Goal: Task Accomplishment & Management: Use online tool/utility

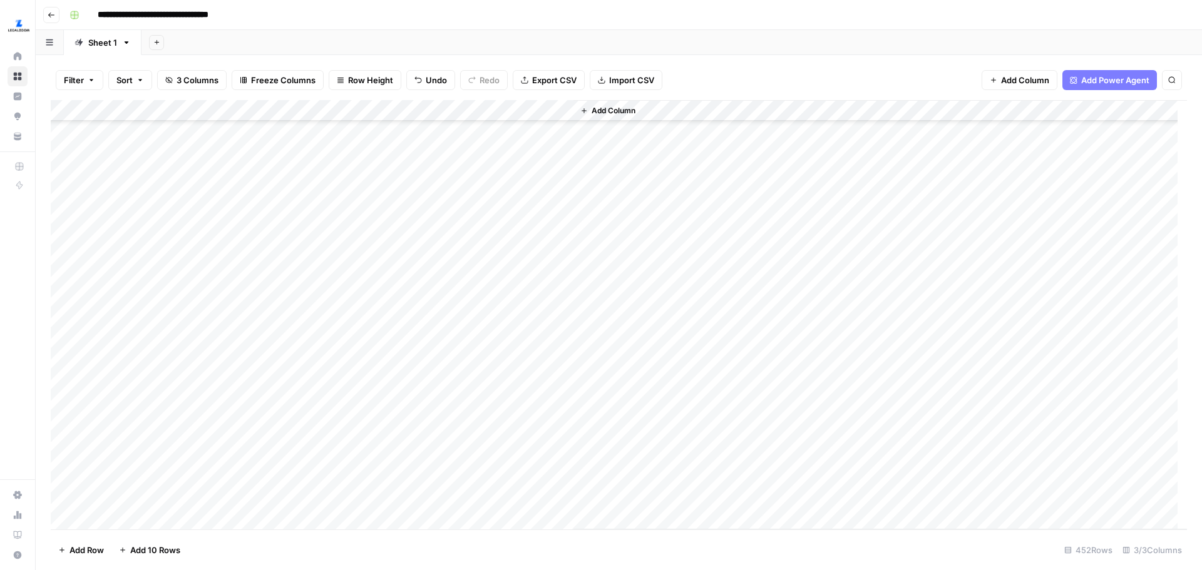
click at [205, 158] on div "Add Column" at bounding box center [619, 315] width 1136 height 430
drag, startPoint x: 888, startPoint y: 312, endPoint x: 852, endPoint y: 7, distance: 307.6
click at [225, 125] on div "Add Column" at bounding box center [619, 315] width 1136 height 430
click at [186, 497] on div "Add Column" at bounding box center [619, 315] width 1136 height 430
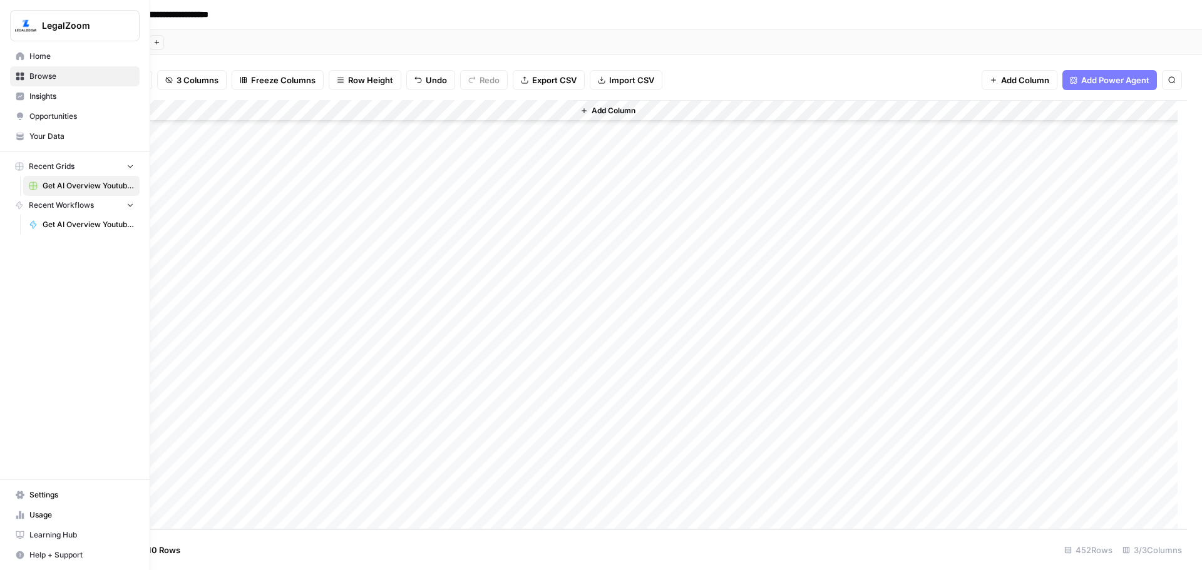
click at [34, 56] on span "Home" at bounding box center [81, 56] width 105 height 11
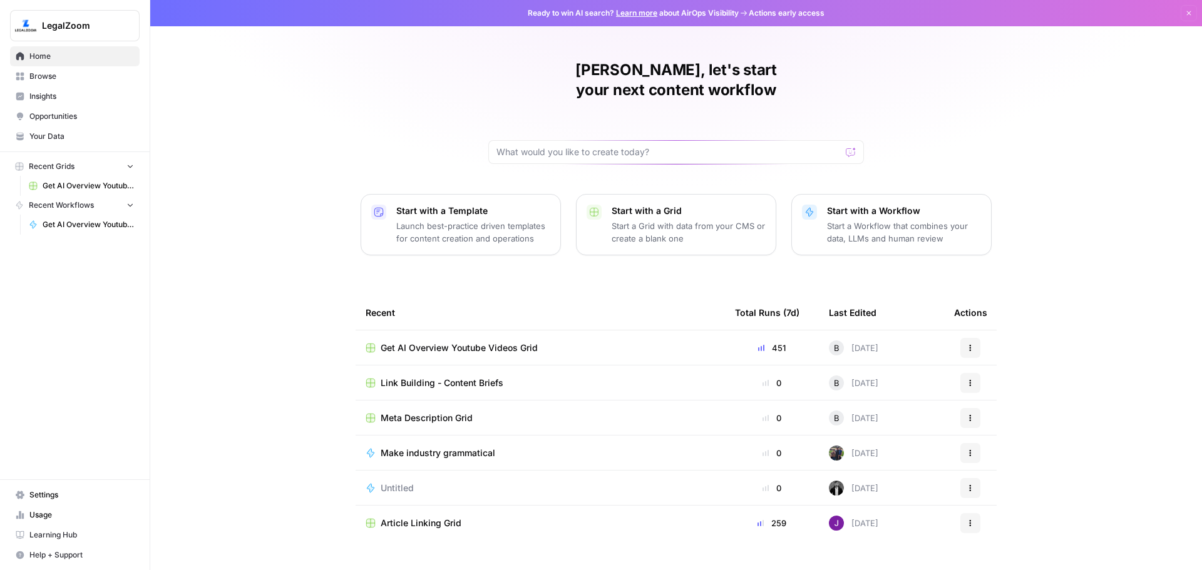
click at [238, 332] on div "[PERSON_NAME], let's start your next content workflow Start with a Template Lau…" at bounding box center [676, 298] width 1052 height 596
click at [530, 337] on td "Get AI Overview Youtube Videos Grid" at bounding box center [540, 348] width 369 height 34
click at [474, 342] on span "Get AI Overview Youtube Videos Grid" at bounding box center [459, 348] width 157 height 13
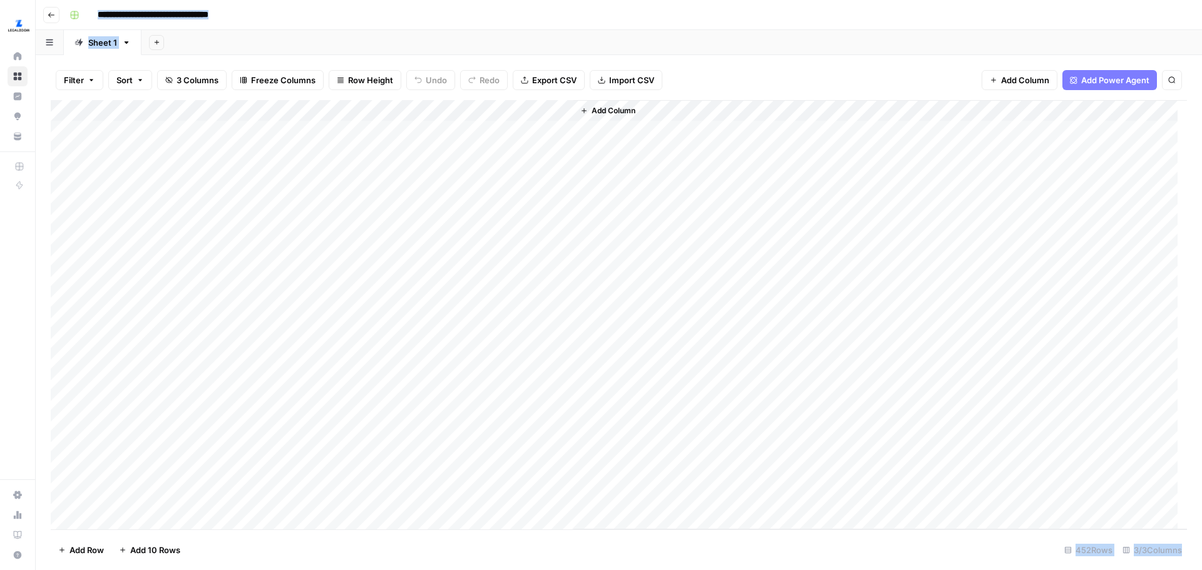
click at [201, 130] on div "Add Column" at bounding box center [619, 315] width 1136 height 430
click at [171, 462] on div "Add Column" at bounding box center [619, 315] width 1136 height 430
click at [188, 438] on div "Add Column" at bounding box center [619, 315] width 1136 height 430
click at [212, 451] on div "Add Column" at bounding box center [619, 315] width 1136 height 430
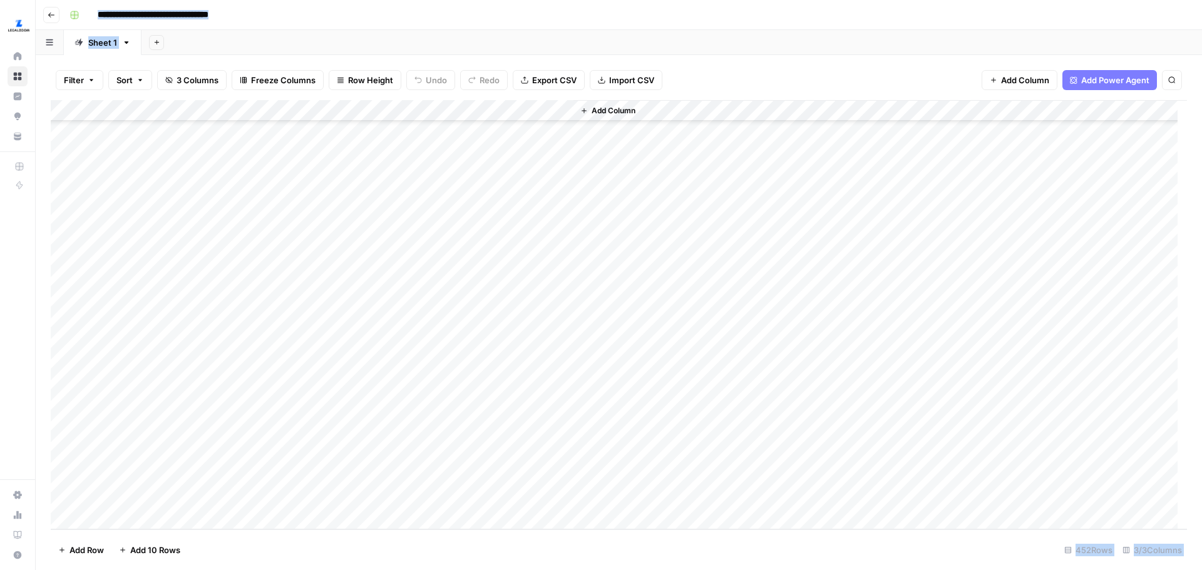
click at [230, 451] on div "Add Column" at bounding box center [619, 315] width 1136 height 430
click at [230, 451] on textarea "**********" at bounding box center [194, 457] width 200 height 18
click at [230, 452] on textarea "**********" at bounding box center [194, 457] width 200 height 18
click at [219, 433] on div "Add Column" at bounding box center [619, 315] width 1136 height 430
click at [54, 438] on div "Add Column" at bounding box center [619, 315] width 1136 height 430
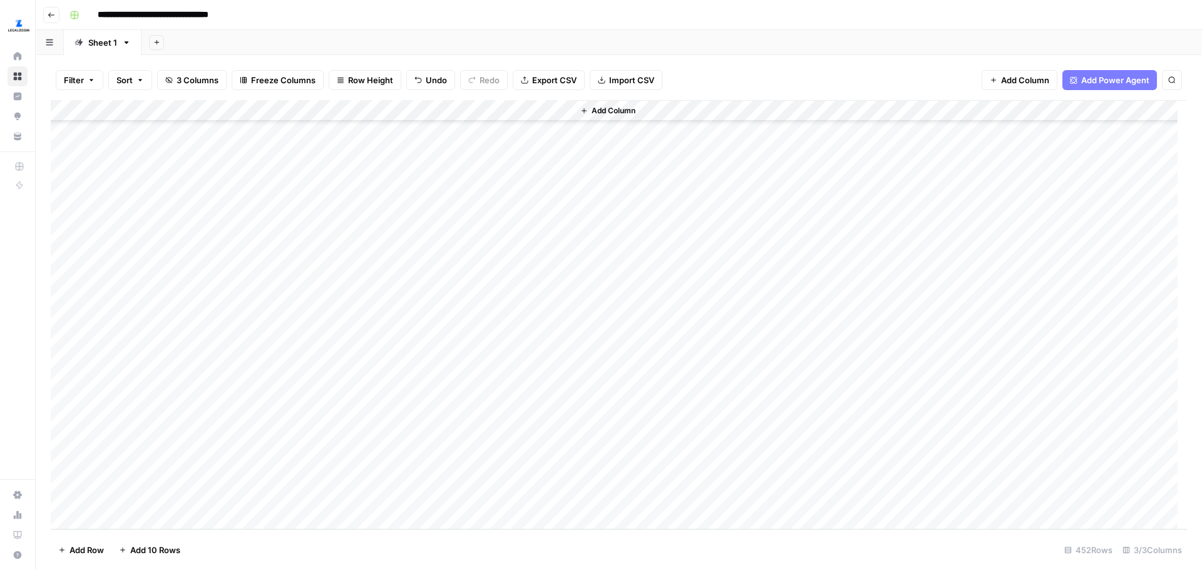
click at [255, 492] on div "Add Column" at bounding box center [619, 315] width 1136 height 430
drag, startPoint x: 246, startPoint y: 440, endPoint x: 219, endPoint y: 182, distance: 258.8
click at [219, 182] on div "Add Column" at bounding box center [619, 315] width 1136 height 430
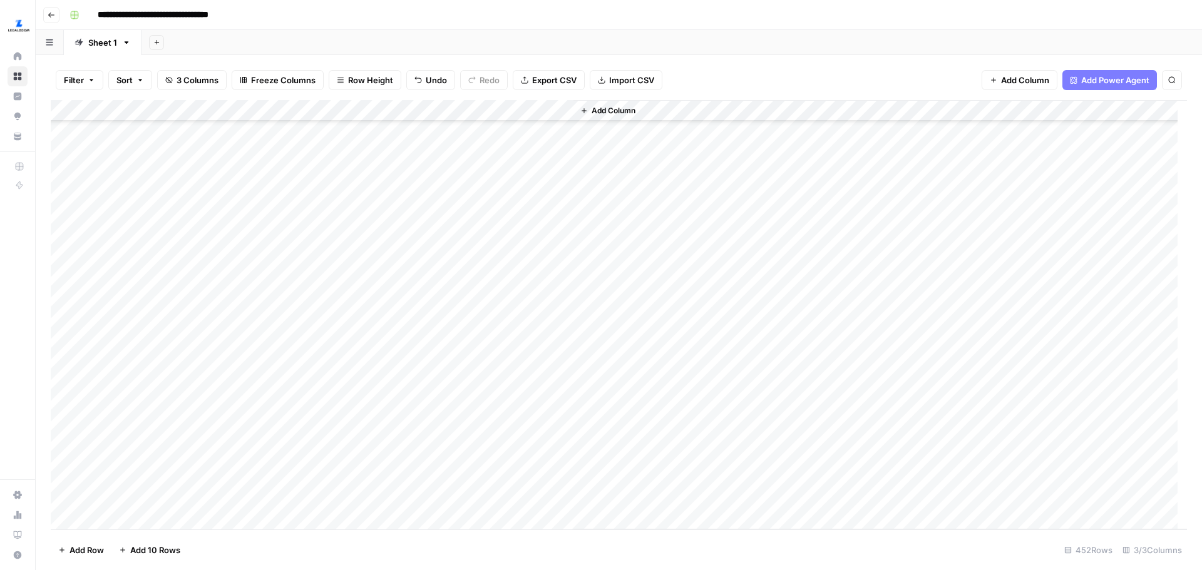
click at [192, 216] on div "Add Column" at bounding box center [619, 315] width 1136 height 430
click at [154, 280] on div "Add Column" at bounding box center [619, 315] width 1136 height 430
click at [163, 259] on div "Add Column" at bounding box center [619, 315] width 1136 height 430
click at [168, 136] on div "Add Column" at bounding box center [619, 315] width 1136 height 430
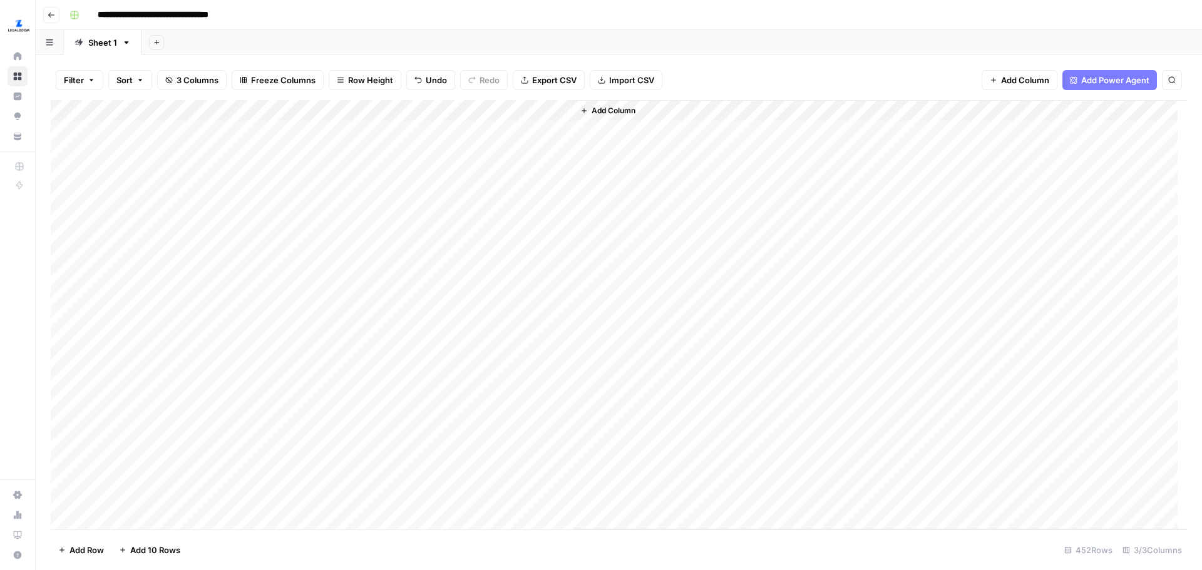
click at [450, 113] on div "Add Column" at bounding box center [619, 315] width 1136 height 430
click at [453, 137] on button "All Rows" at bounding box center [497, 140] width 94 height 18
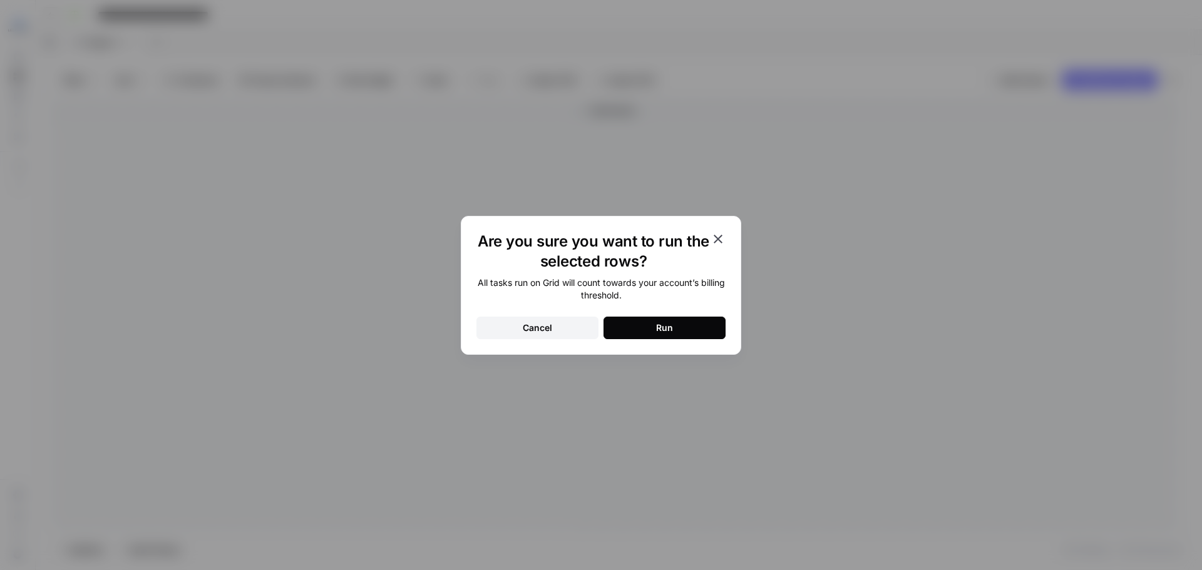
click at [656, 336] on button "Run" at bounding box center [665, 328] width 122 height 23
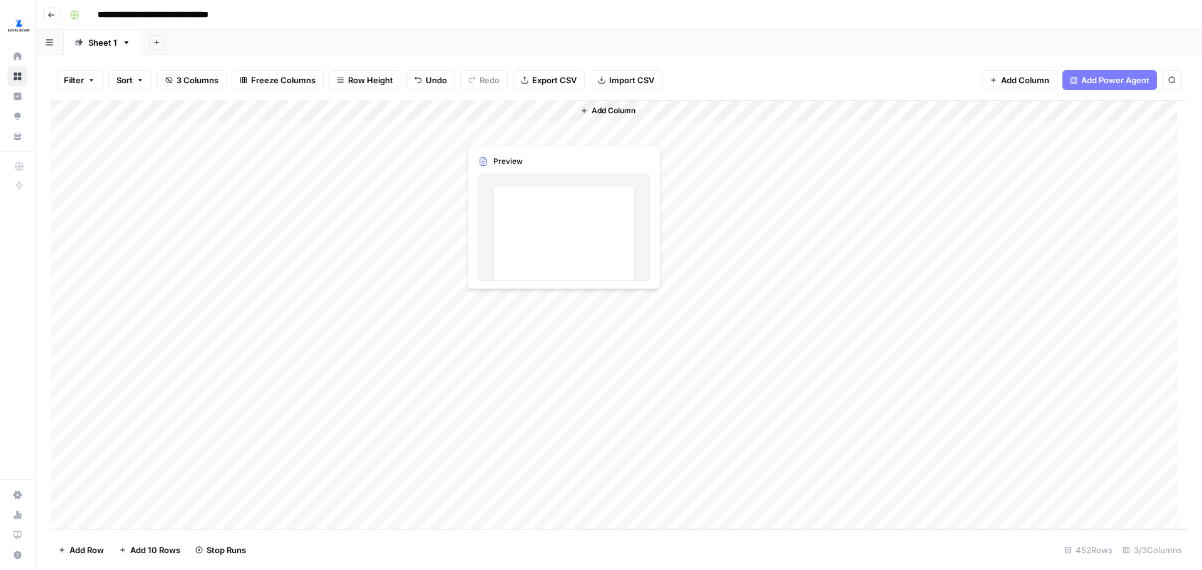
drag, startPoint x: 507, startPoint y: 329, endPoint x: 483, endPoint y: 127, distance: 203.6
click at [483, 127] on div "Add Column" at bounding box center [619, 315] width 1136 height 430
click at [204, 396] on div "Add Column" at bounding box center [619, 315] width 1136 height 430
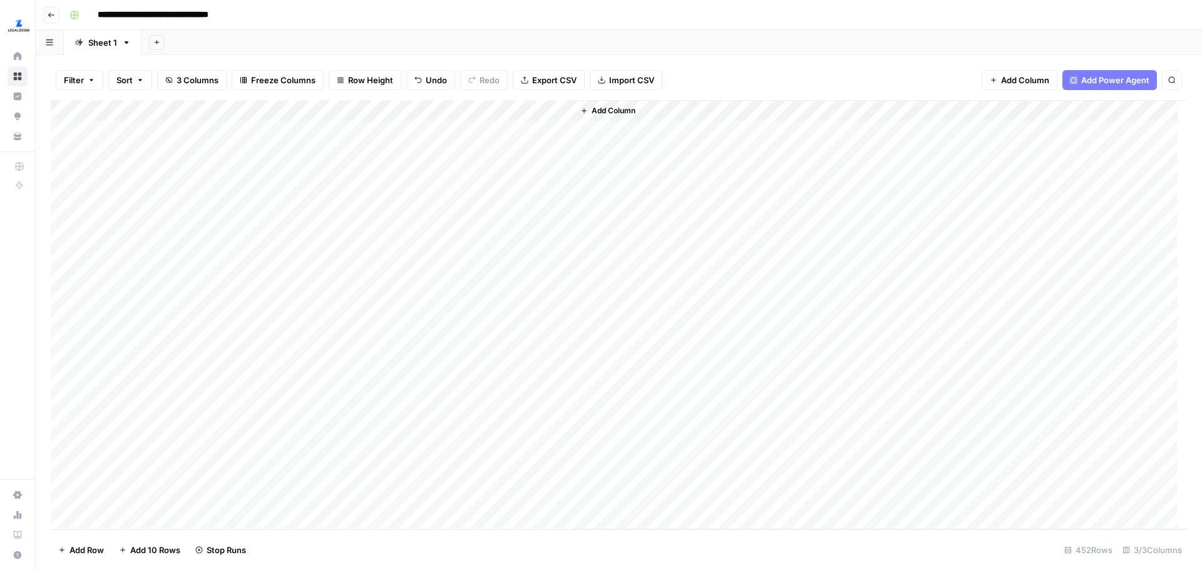
drag, startPoint x: 200, startPoint y: 336, endPoint x: 133, endPoint y: 129, distance: 218.0
click at [133, 129] on div "Add Column" at bounding box center [619, 315] width 1136 height 430
click at [199, 177] on div "Add Column" at bounding box center [619, 315] width 1136 height 430
click at [181, 132] on div "Add Column" at bounding box center [619, 315] width 1136 height 430
click at [450, 112] on div "Add Column" at bounding box center [619, 315] width 1136 height 430
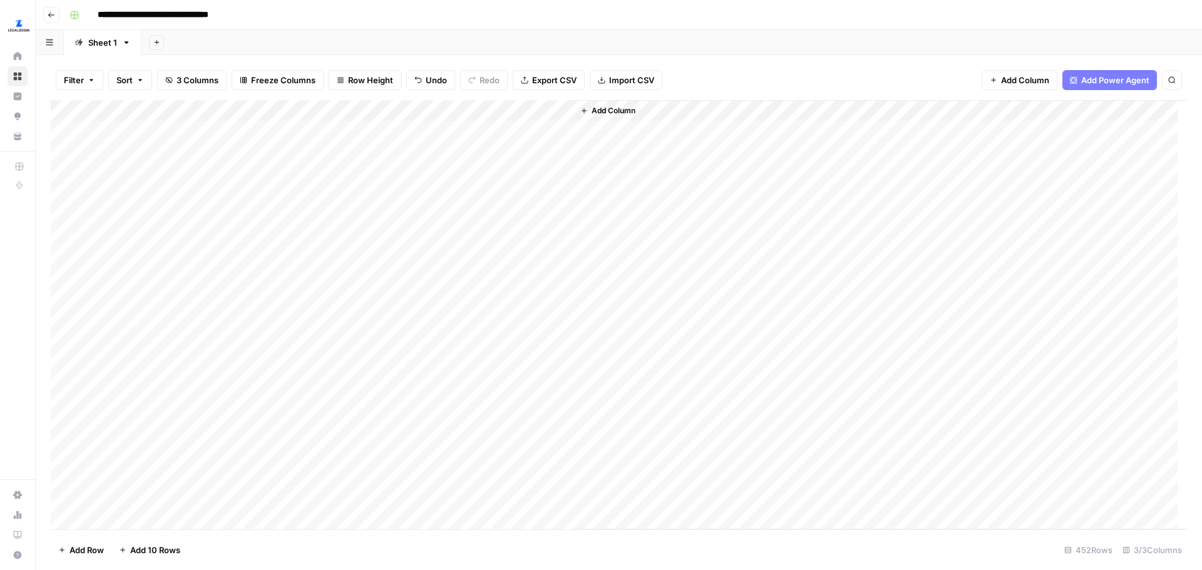
click at [448, 114] on div "Add Column" at bounding box center [619, 315] width 1136 height 430
click at [462, 138] on span "All Rows" at bounding box center [494, 139] width 79 height 13
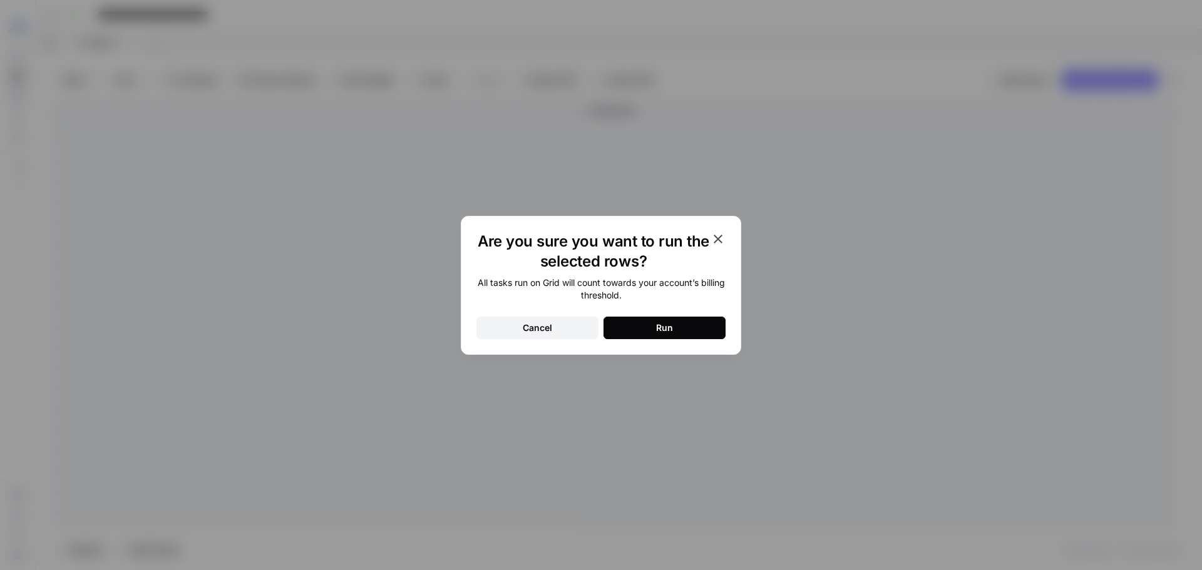
click at [688, 333] on button "Run" at bounding box center [665, 328] width 122 height 23
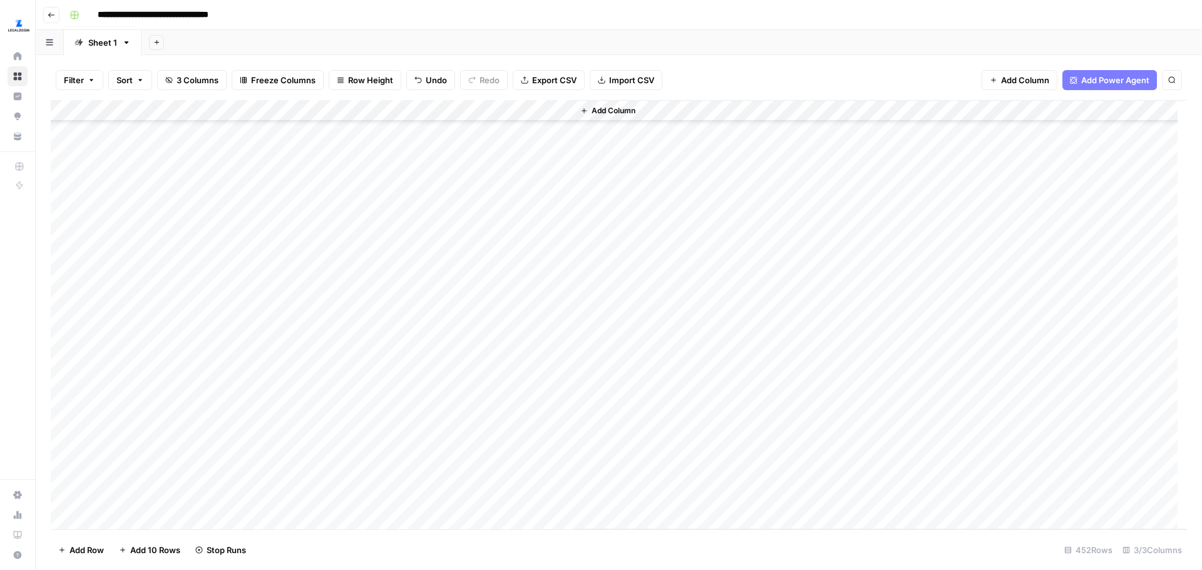
scroll to position [1212, 0]
drag, startPoint x: 523, startPoint y: 135, endPoint x: 519, endPoint y: 299, distance: 164.7
click at [519, 299] on div "Add Column" at bounding box center [619, 315] width 1136 height 430
drag, startPoint x: 523, startPoint y: 346, endPoint x: 492, endPoint y: 125, distance: 222.6
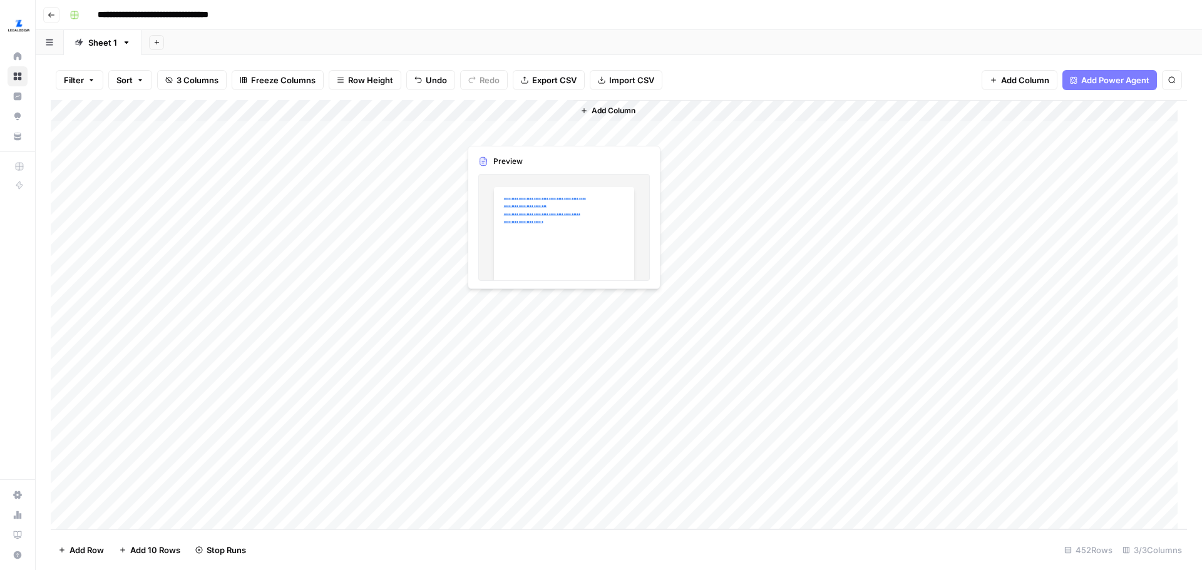
click at [492, 125] on div "Add Column" at bounding box center [619, 315] width 1136 height 430
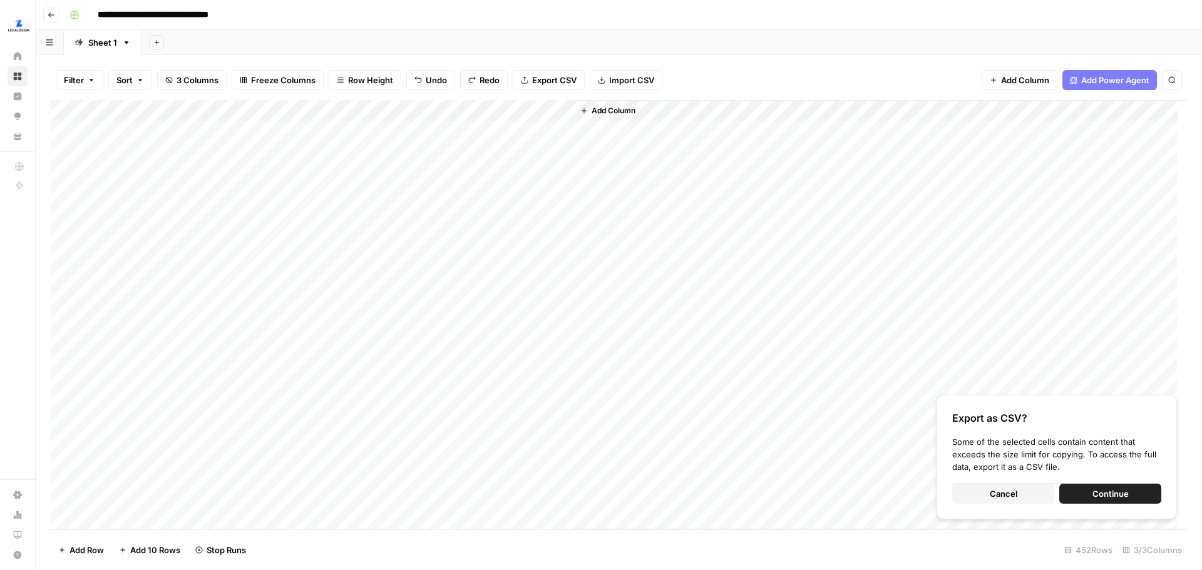
click at [667, 264] on div "Add Column" at bounding box center [881, 315] width 614 height 430
click at [441, 81] on span "Undo" at bounding box center [436, 80] width 21 height 13
click at [468, 78] on icon "button" at bounding box center [472, 80] width 8 height 8
click at [502, 135] on div "Add Column" at bounding box center [619, 315] width 1136 height 430
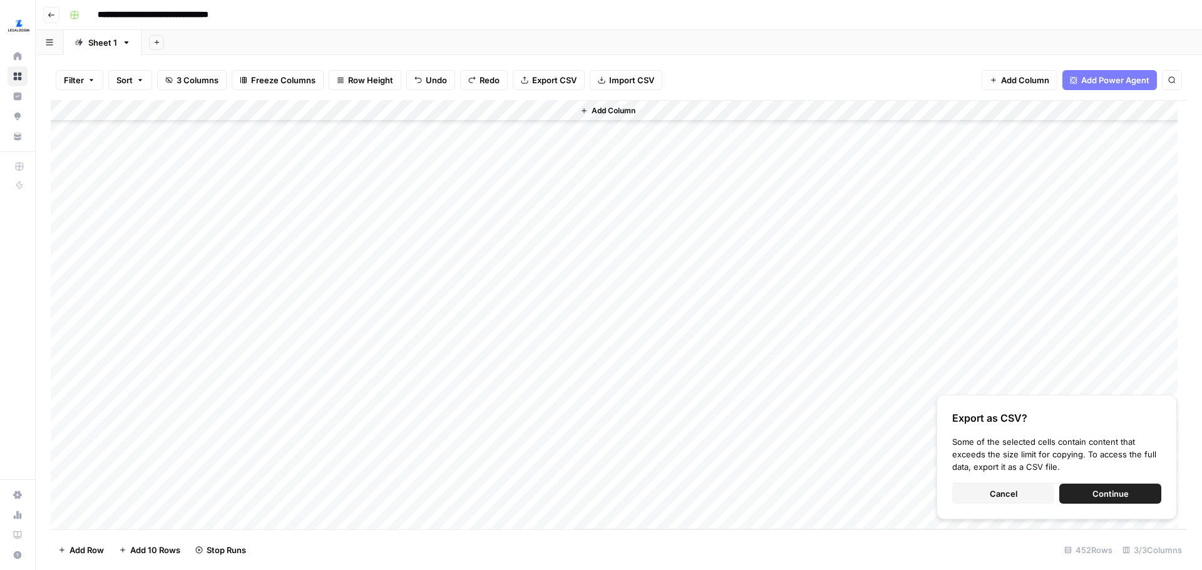
drag, startPoint x: 501, startPoint y: 134, endPoint x: 504, endPoint y: 258, distance: 124.0
click at [504, 258] on div "Add Column" at bounding box center [619, 315] width 1136 height 430
click at [495, 287] on div "Add Column" at bounding box center [619, 315] width 1136 height 430
drag, startPoint x: 485, startPoint y: 264, endPoint x: 500, endPoint y: 146, distance: 118.7
click at [500, 146] on div "Add Column" at bounding box center [619, 315] width 1136 height 430
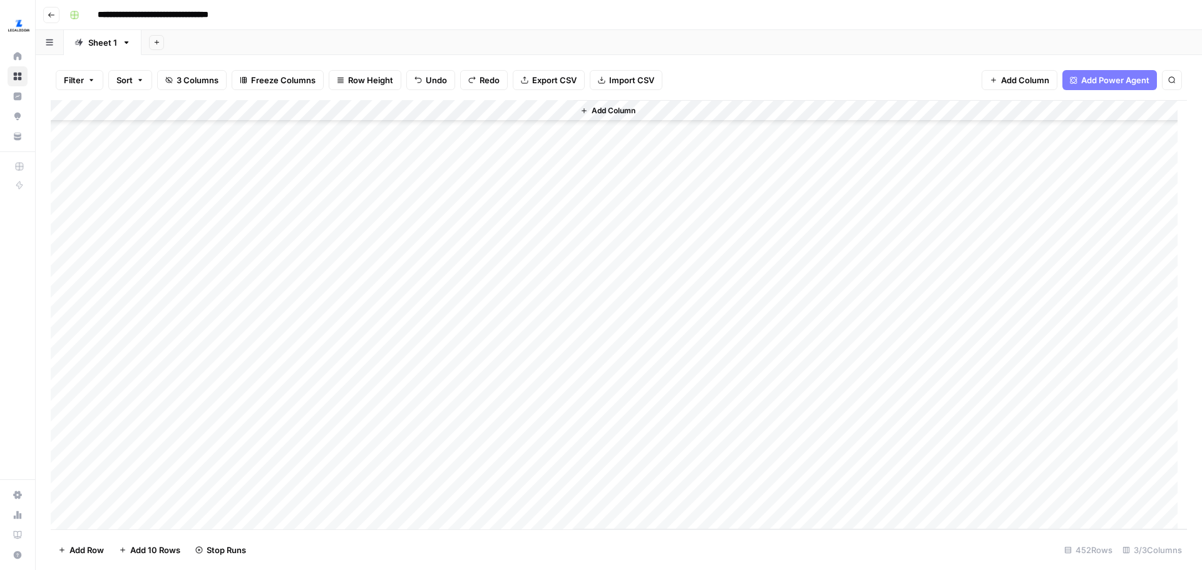
click at [564, 351] on div "Add Column" at bounding box center [619, 315] width 1136 height 430
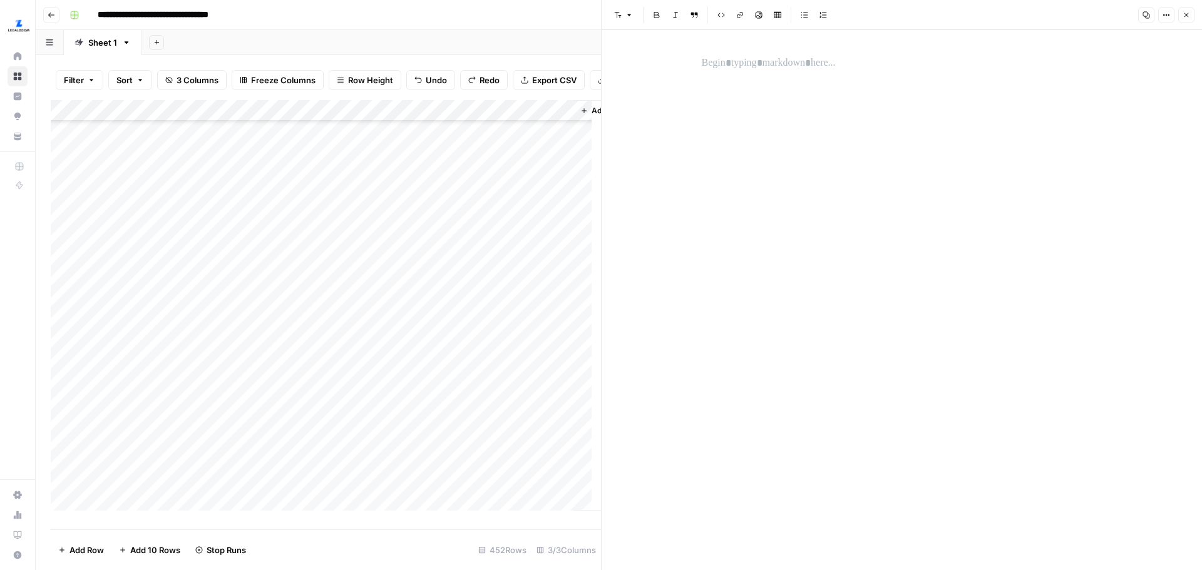
click at [1180, 11] on button "Close" at bounding box center [1186, 15] width 16 height 16
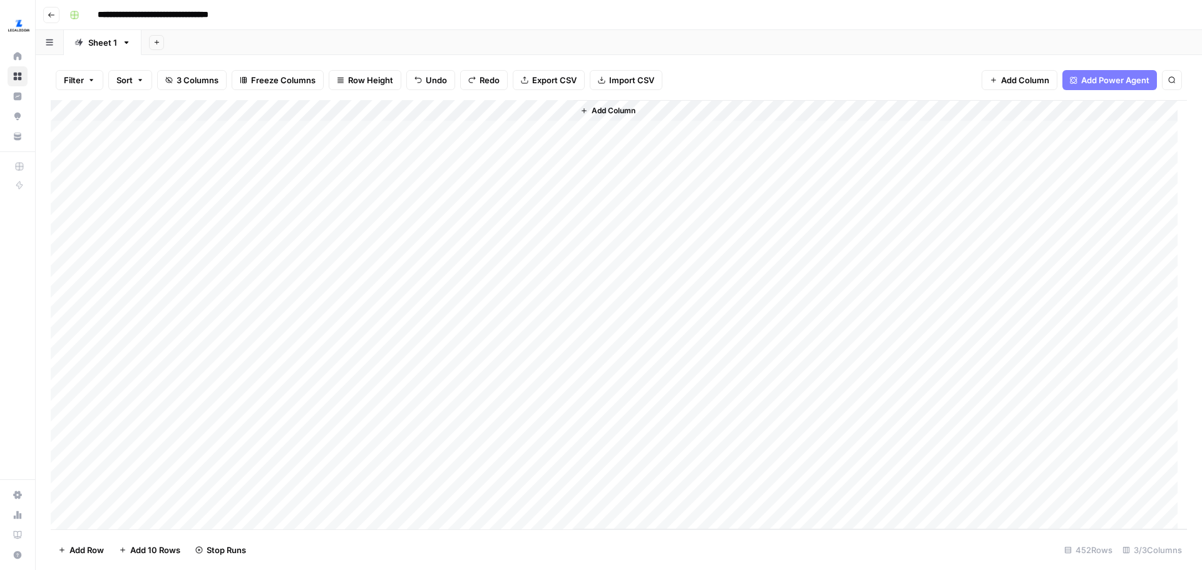
drag, startPoint x: 506, startPoint y: 258, endPoint x: 506, endPoint y: 137, distance: 121.5
click at [506, 137] on div "Add Column" at bounding box center [619, 315] width 1136 height 430
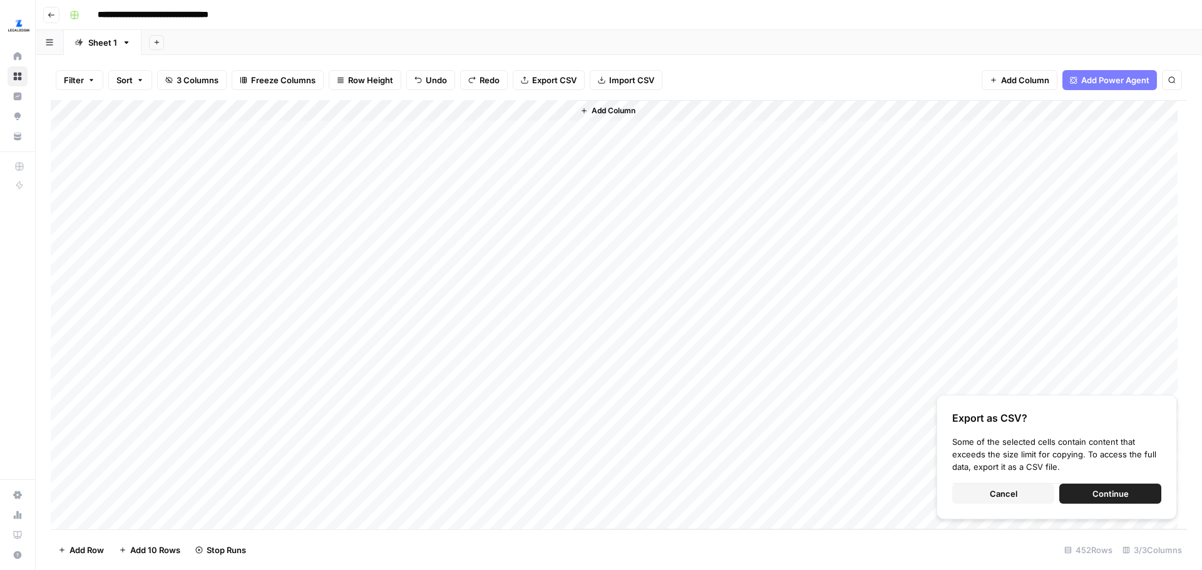
click at [977, 501] on button "Cancel" at bounding box center [1003, 494] width 102 height 20
click at [1018, 493] on button "Cancel" at bounding box center [1003, 494] width 102 height 20
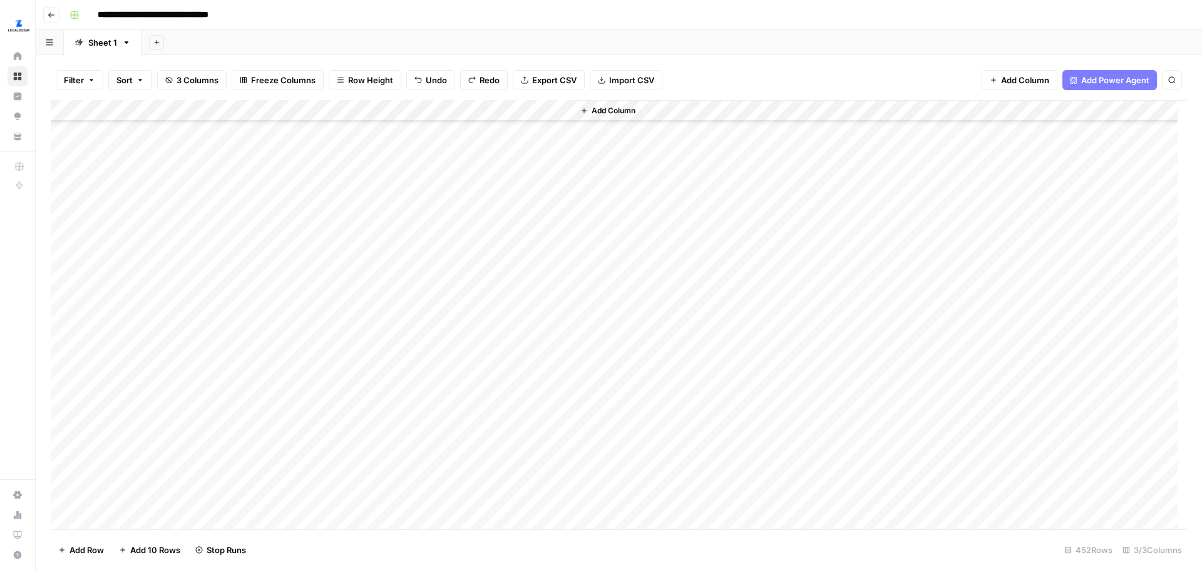
scroll to position [700, 0]
drag, startPoint x: 492, startPoint y: 132, endPoint x: 531, endPoint y: 471, distance: 341.0
click at [531, 471] on div "Add Column" at bounding box center [619, 315] width 1136 height 430
drag, startPoint x: 517, startPoint y: 245, endPoint x: 465, endPoint y: 289, distance: 68.0
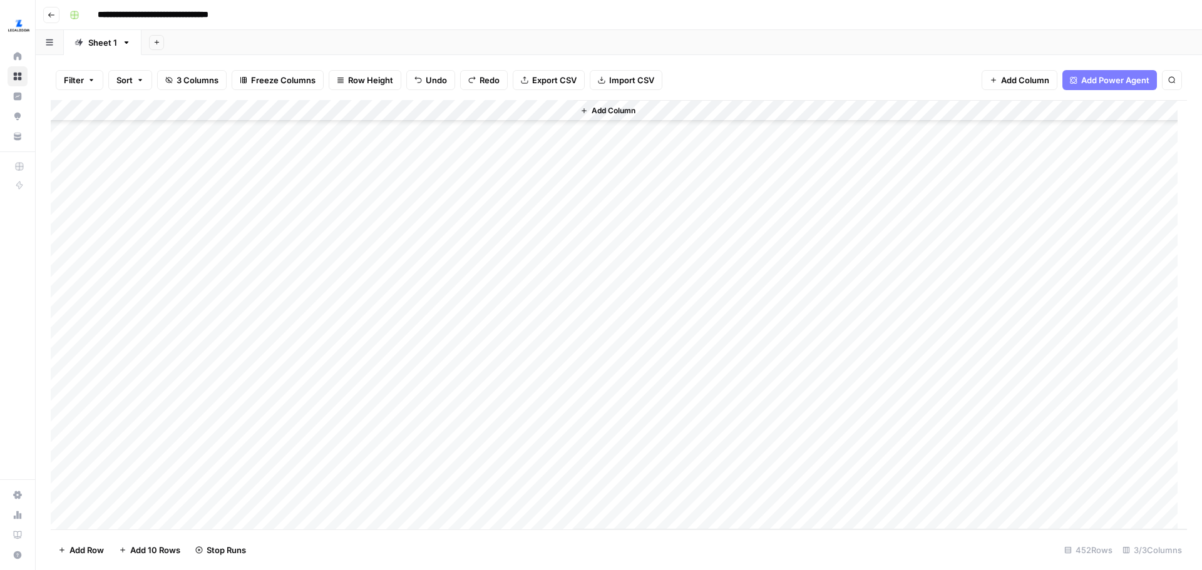
click at [465, 289] on div "Add Column" at bounding box center [619, 315] width 1136 height 430
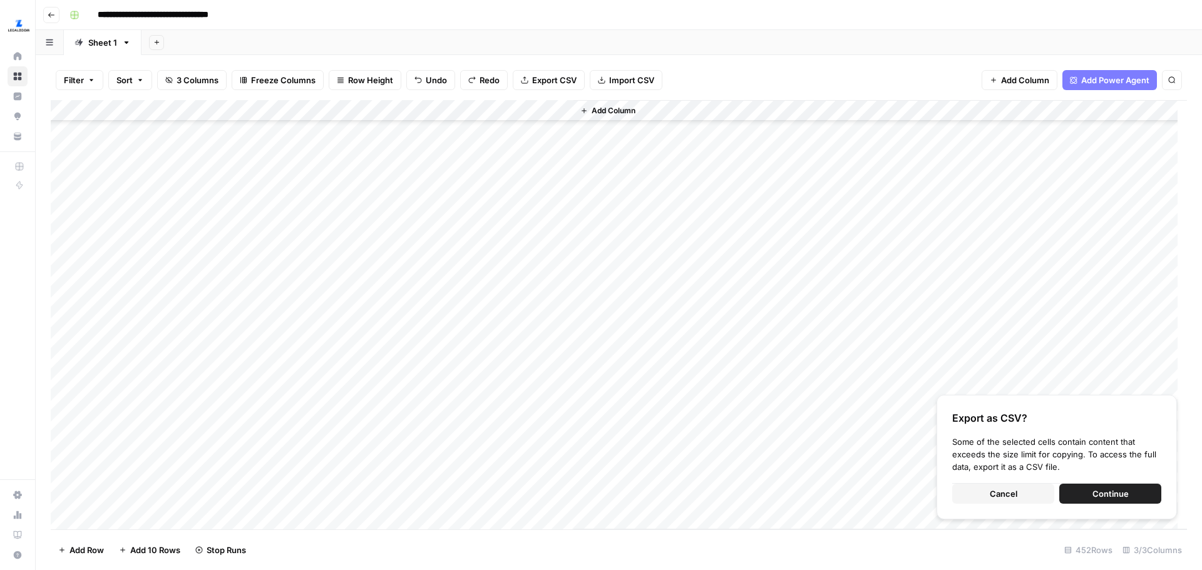
scroll to position [1755, 0]
drag, startPoint x: 510, startPoint y: 236, endPoint x: 505, endPoint y: 475, distance: 239.2
click at [505, 475] on div "Add Column" at bounding box center [619, 315] width 1136 height 430
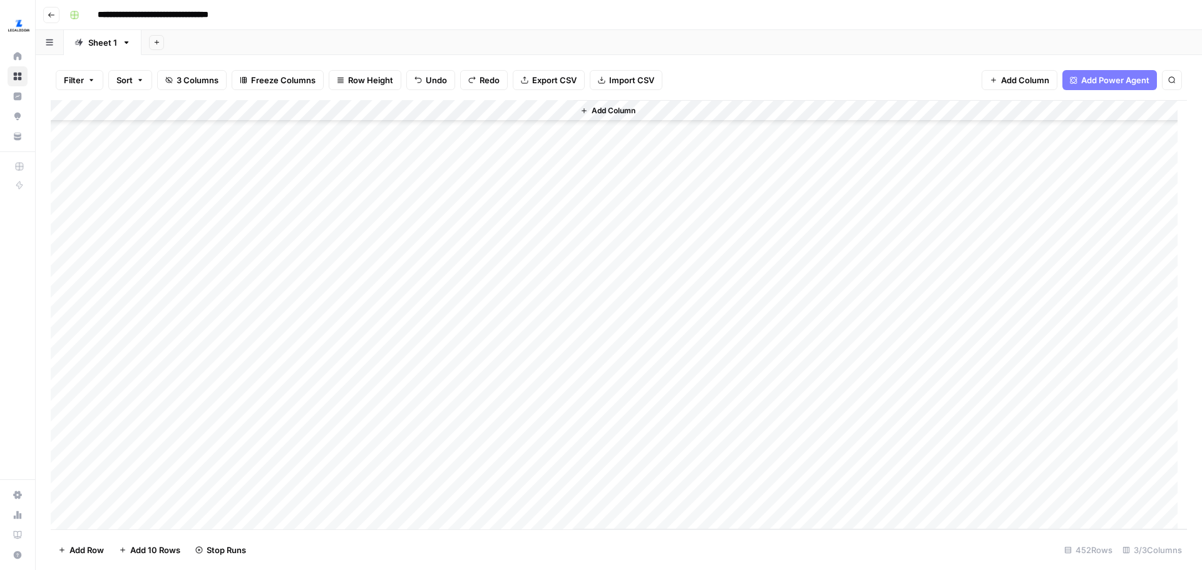
scroll to position [2870, 0]
drag, startPoint x: 498, startPoint y: 190, endPoint x: 503, endPoint y: 435, distance: 244.3
click at [503, 435] on div "Add Column" at bounding box center [619, 315] width 1136 height 430
drag, startPoint x: 513, startPoint y: 452, endPoint x: 532, endPoint y: 388, distance: 66.6
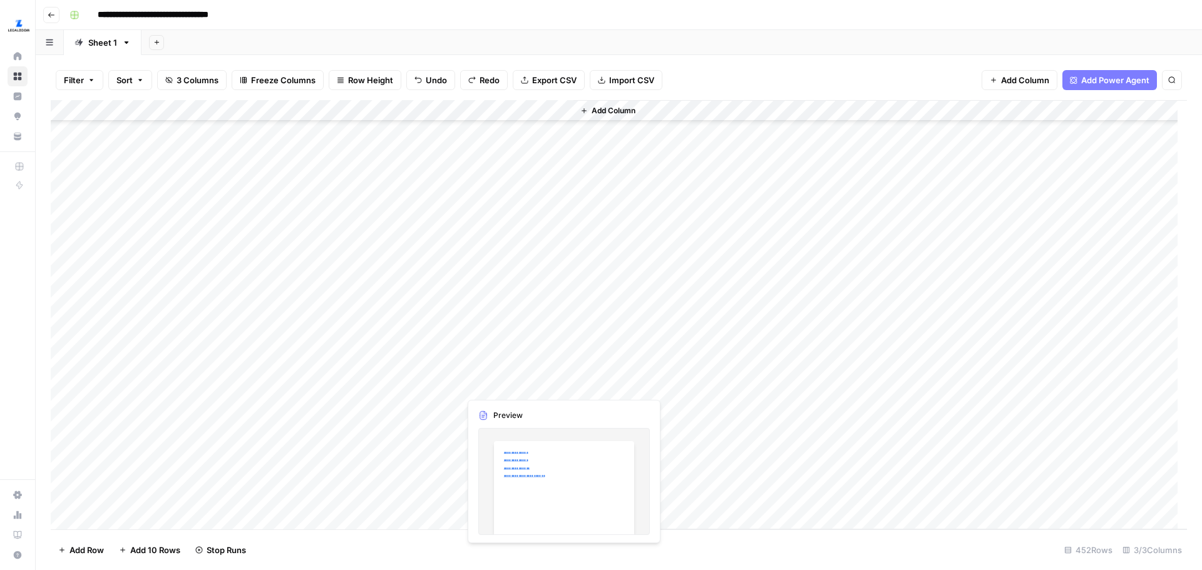
click at [532, 388] on div "Add Column" at bounding box center [619, 315] width 1136 height 430
drag, startPoint x: 217, startPoint y: 384, endPoint x: 221, endPoint y: 140, distance: 244.2
click at [221, 140] on div "Add Column" at bounding box center [619, 315] width 1136 height 430
click at [229, 135] on div "Add Column" at bounding box center [619, 315] width 1136 height 430
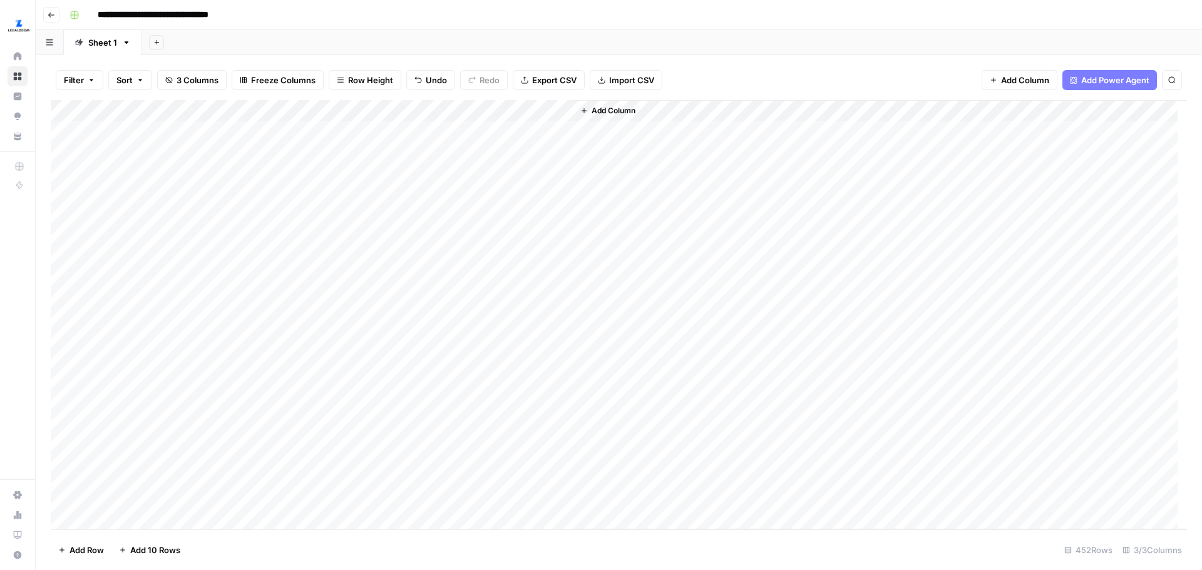
click at [445, 112] on div "Add Column" at bounding box center [619, 315] width 1136 height 430
click at [479, 145] on span "All Rows" at bounding box center [494, 139] width 79 height 13
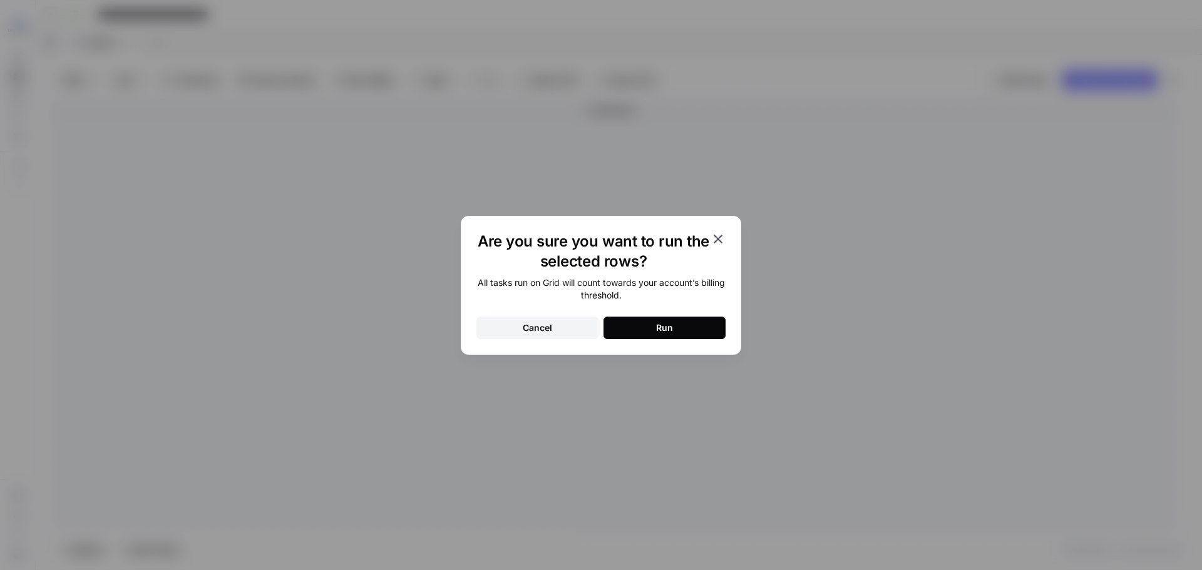
click at [521, 329] on button "Cancel" at bounding box center [538, 328] width 122 height 23
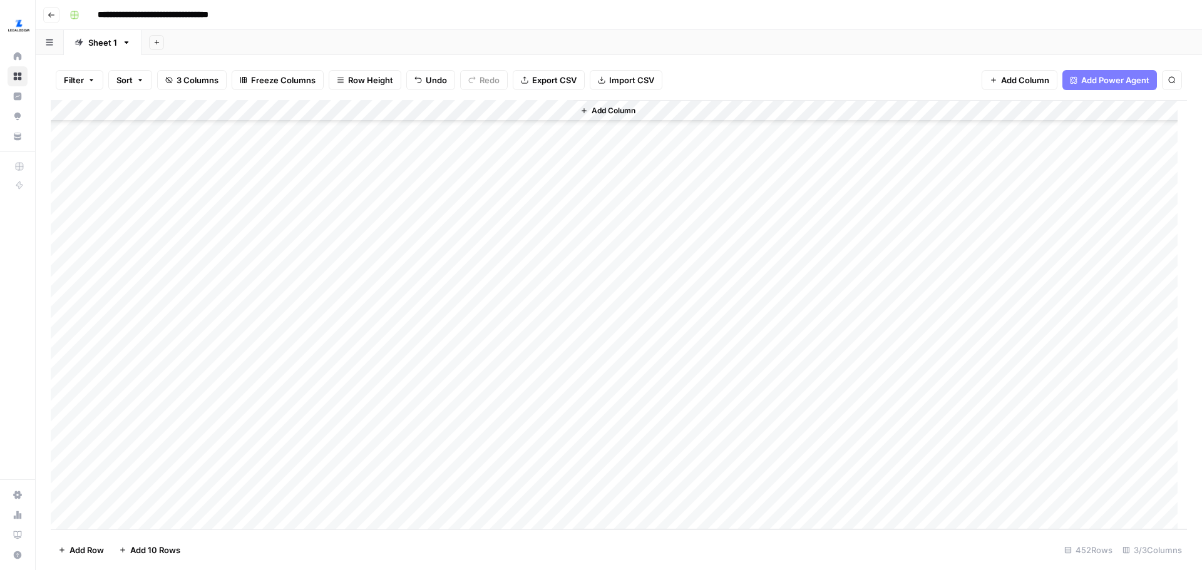
scroll to position [9235, 0]
drag, startPoint x: 136, startPoint y: 241, endPoint x: 547, endPoint y: 505, distance: 488.6
click at [547, 505] on div "Add Column" at bounding box center [619, 315] width 1136 height 430
drag, startPoint x: 172, startPoint y: 317, endPoint x: 584, endPoint y: 282, distance: 413.5
click at [584, 282] on div "Add Column" at bounding box center [881, 315] width 614 height 430
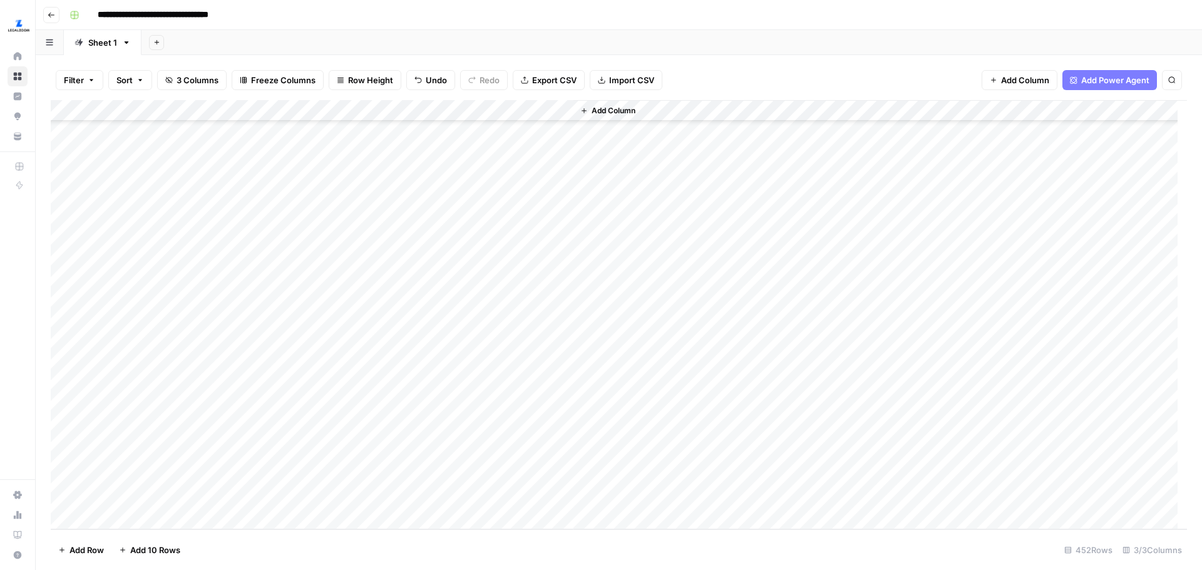
drag, startPoint x: 55, startPoint y: 500, endPoint x: 59, endPoint y: 230, distance: 269.3
click at [59, 230] on div "Add Column" at bounding box center [619, 315] width 1136 height 430
click at [448, 111] on div "Add Column" at bounding box center [619, 315] width 1136 height 430
click at [314, 458] on div "Add Column" at bounding box center [619, 315] width 1136 height 430
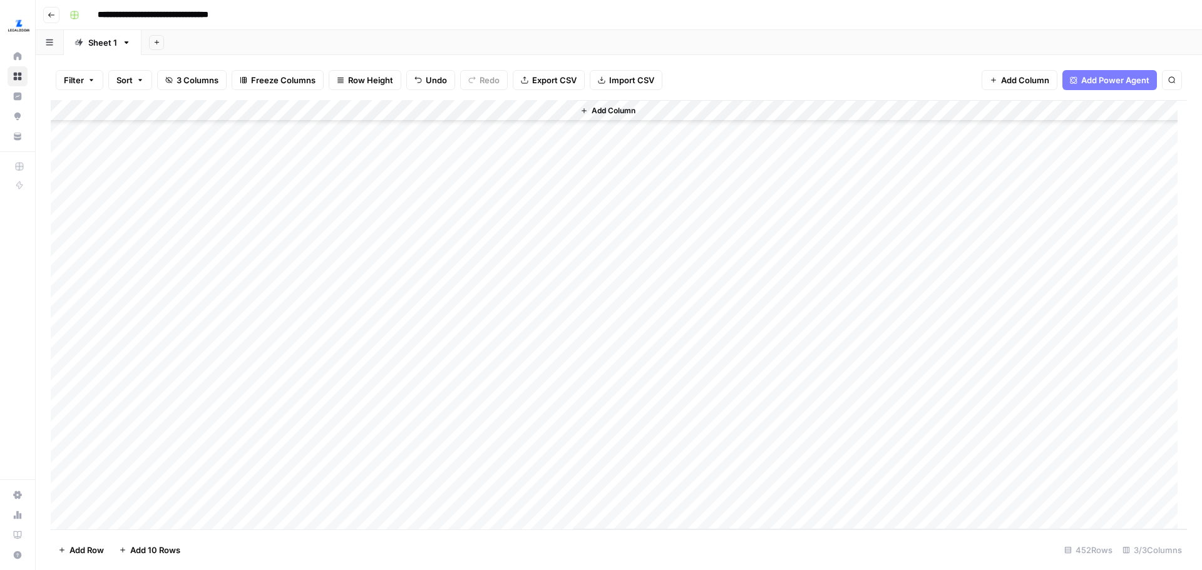
scroll to position [9235, 0]
drag, startPoint x: 353, startPoint y: 458, endPoint x: 367, endPoint y: 503, distance: 47.1
click at [367, 503] on div "Add Column" at bounding box center [619, 315] width 1136 height 430
click at [559, 276] on div "Add Column" at bounding box center [619, 315] width 1136 height 430
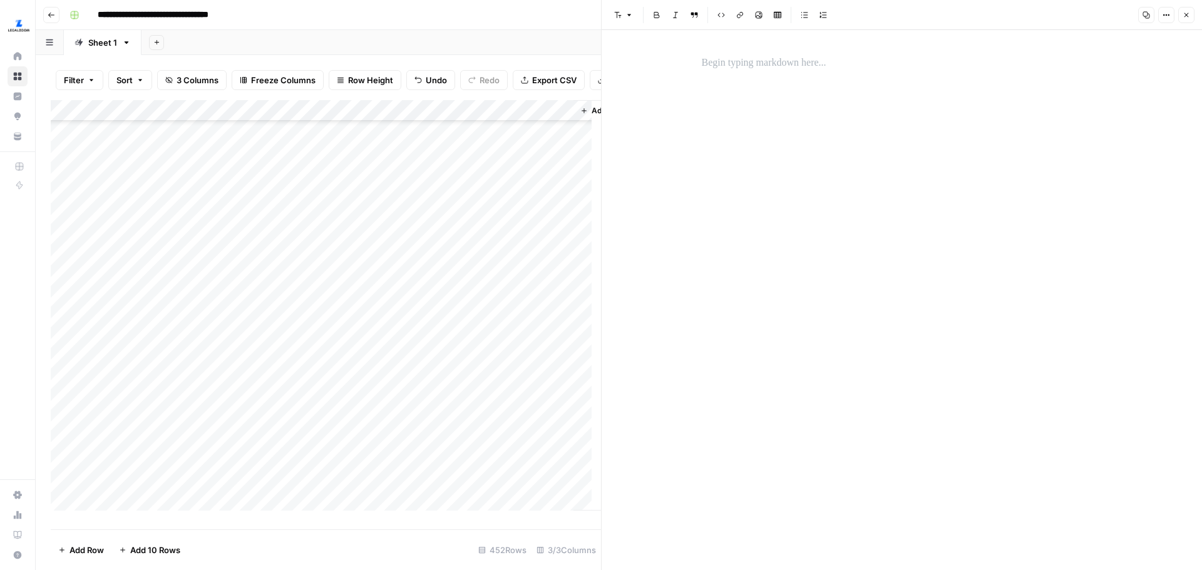
click at [1190, 15] on span "Close" at bounding box center [1190, 15] width 1 height 1
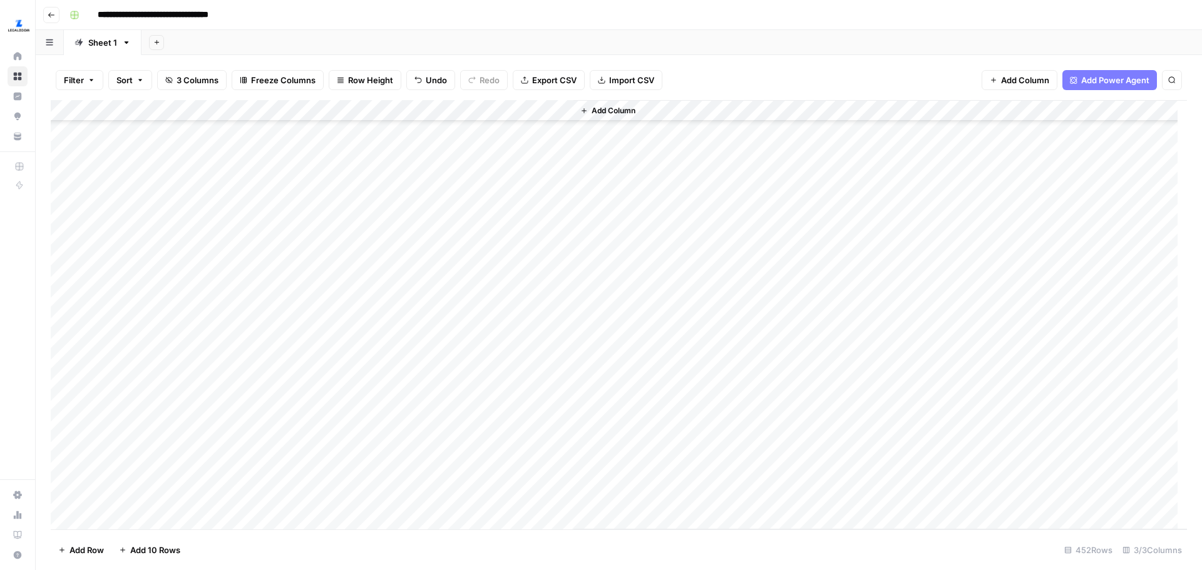
click at [451, 109] on div "Add Column" at bounding box center [619, 315] width 1136 height 430
click at [489, 136] on span "All Rows" at bounding box center [494, 139] width 79 height 13
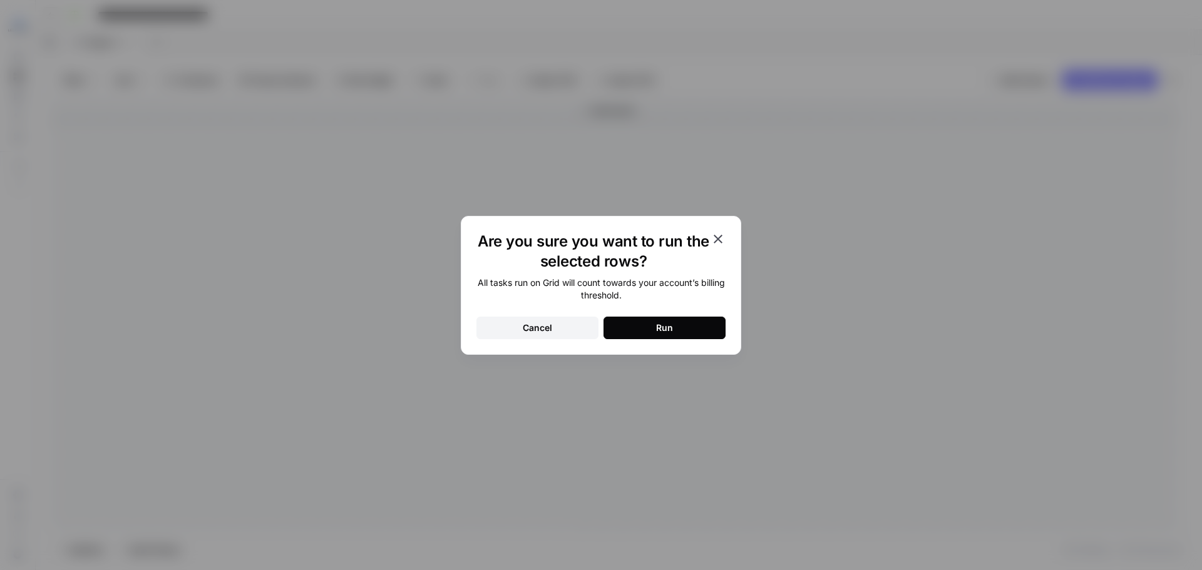
click at [646, 336] on button "Run" at bounding box center [665, 328] width 122 height 23
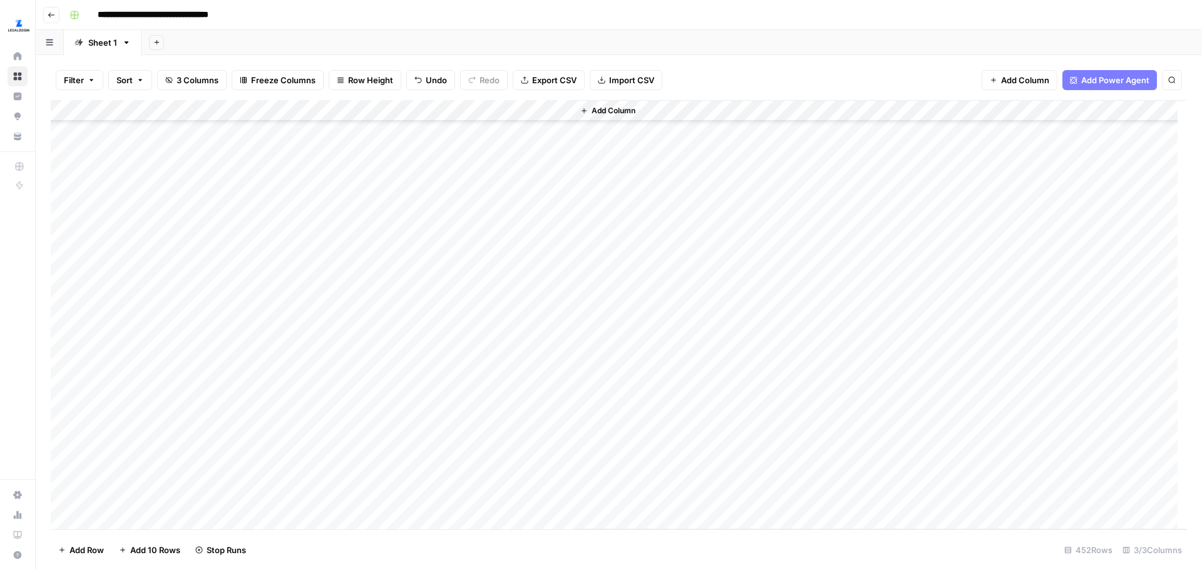
scroll to position [5207, 0]
click at [542, 388] on div "Add Column" at bounding box center [619, 315] width 1136 height 430
drag, startPoint x: 522, startPoint y: 396, endPoint x: 483, endPoint y: 239, distance: 162.6
click at [483, 239] on div "Add Column" at bounding box center [619, 315] width 1136 height 430
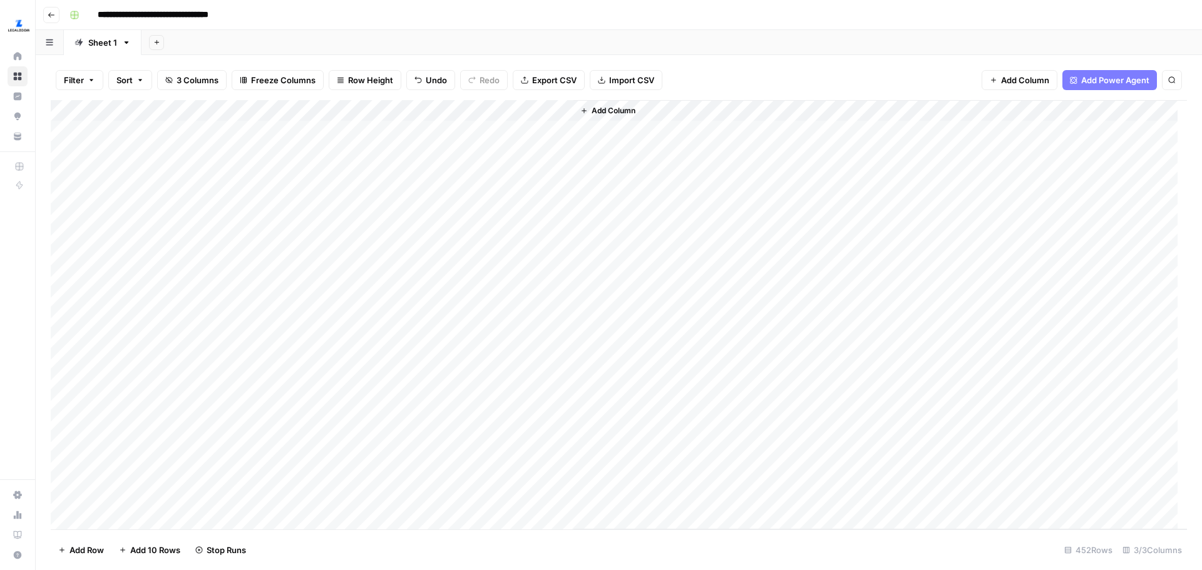
scroll to position [0, 0]
drag, startPoint x: 525, startPoint y: 225, endPoint x: 497, endPoint y: 138, distance: 92.1
click at [497, 138] on div "Add Column" at bounding box center [619, 315] width 1136 height 430
